Goal: Navigation & Orientation: Find specific page/section

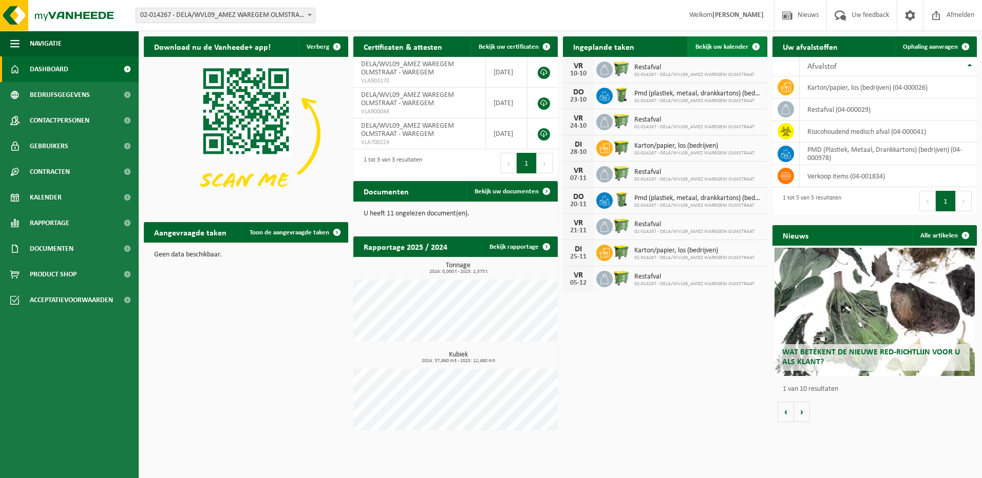
click at [746, 47] on span at bounding box center [755, 46] width 21 height 21
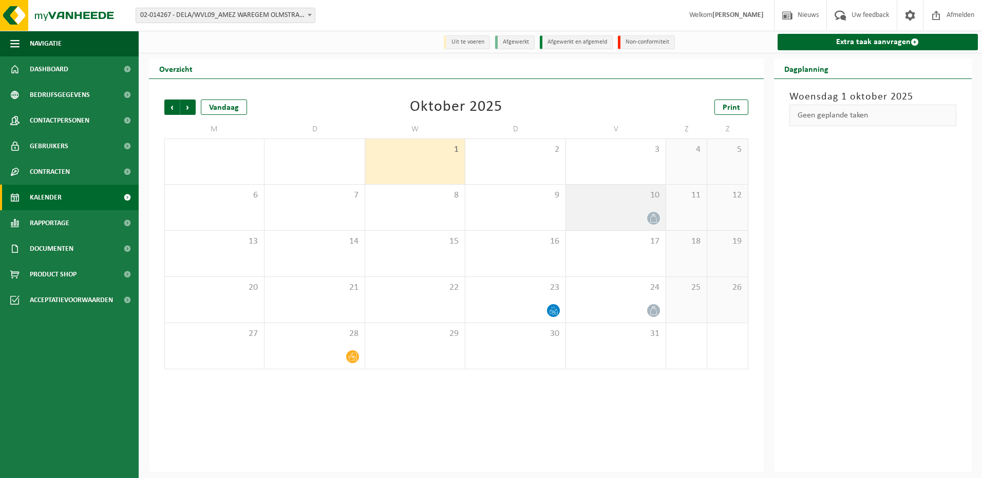
click at [648, 219] on span at bounding box center [653, 218] width 13 height 13
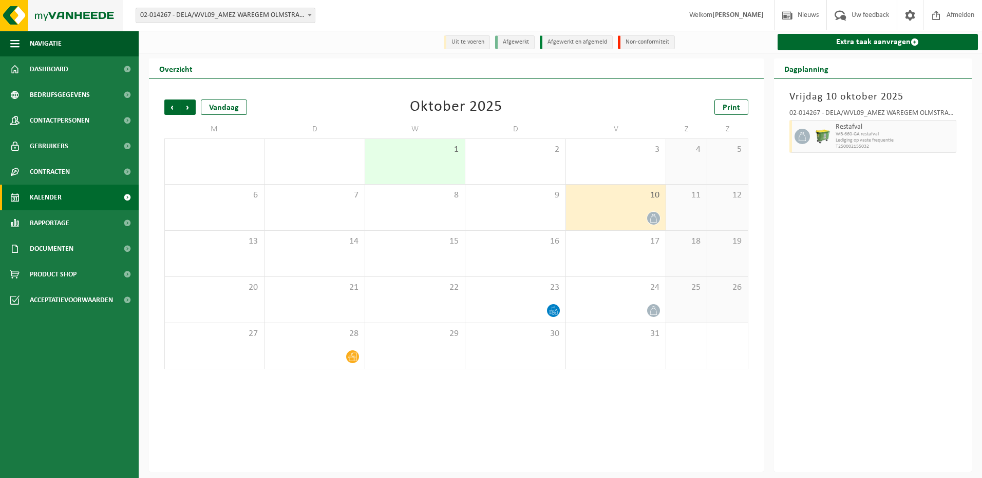
click at [71, 15] on img at bounding box center [61, 15] width 123 height 31
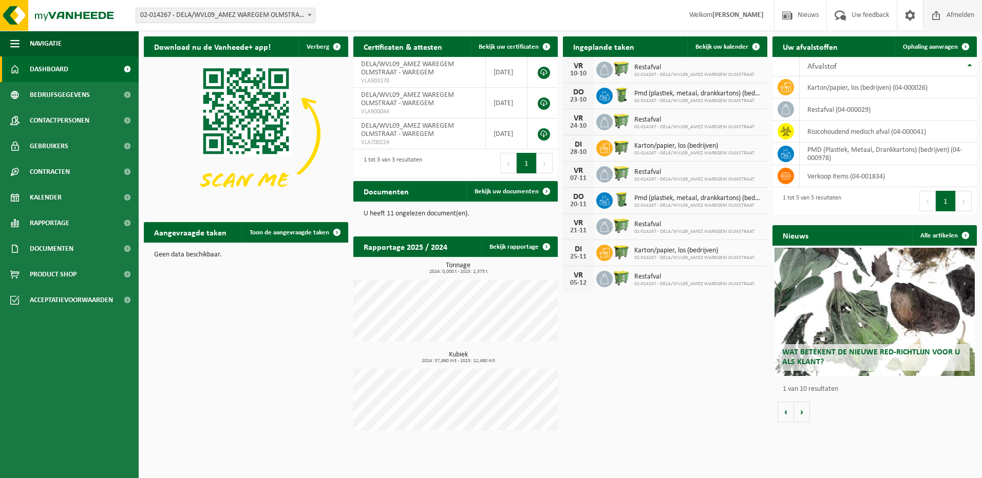
click at [960, 22] on span "Afmelden" at bounding box center [960, 15] width 33 height 30
